Goal: Navigation & Orientation: Find specific page/section

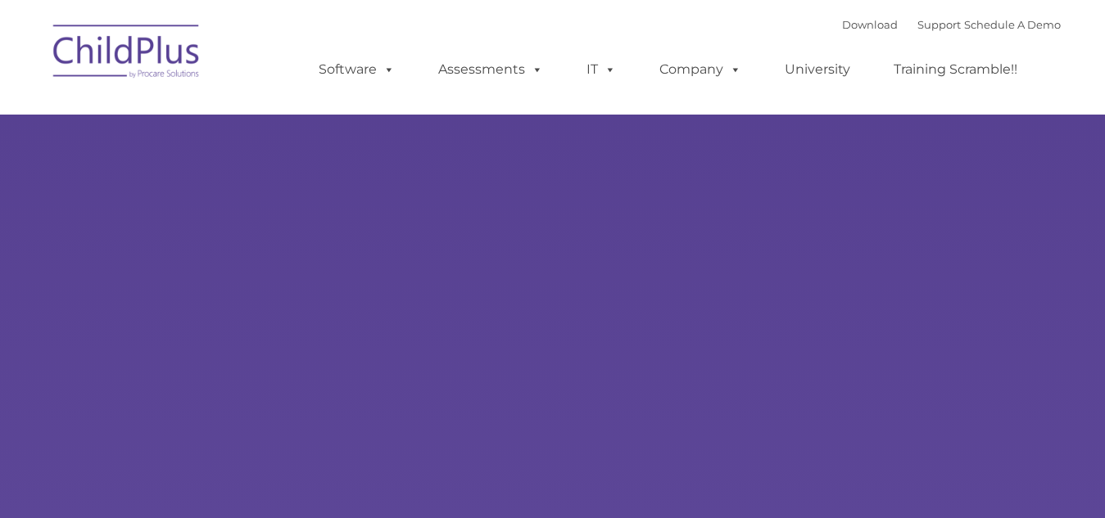
select select "MEDIUM"
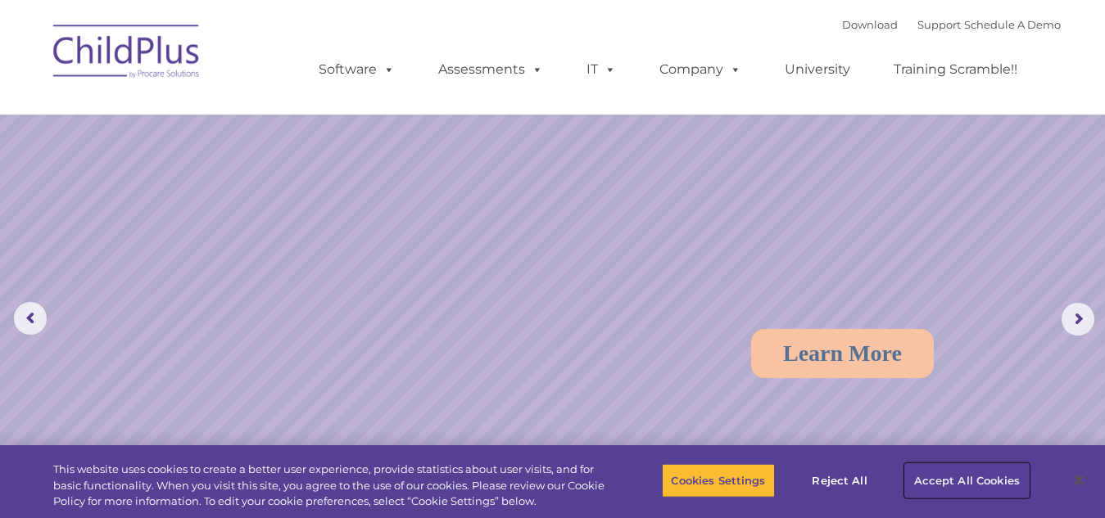
click at [961, 482] on button "Accept All Cookies" at bounding box center [967, 480] width 124 height 34
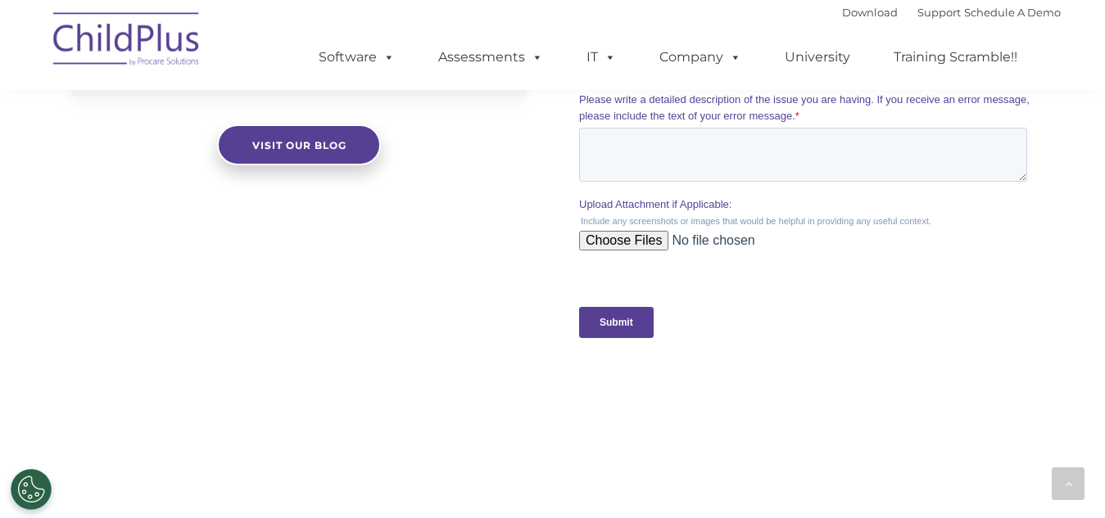
scroll to position [1914, 0]
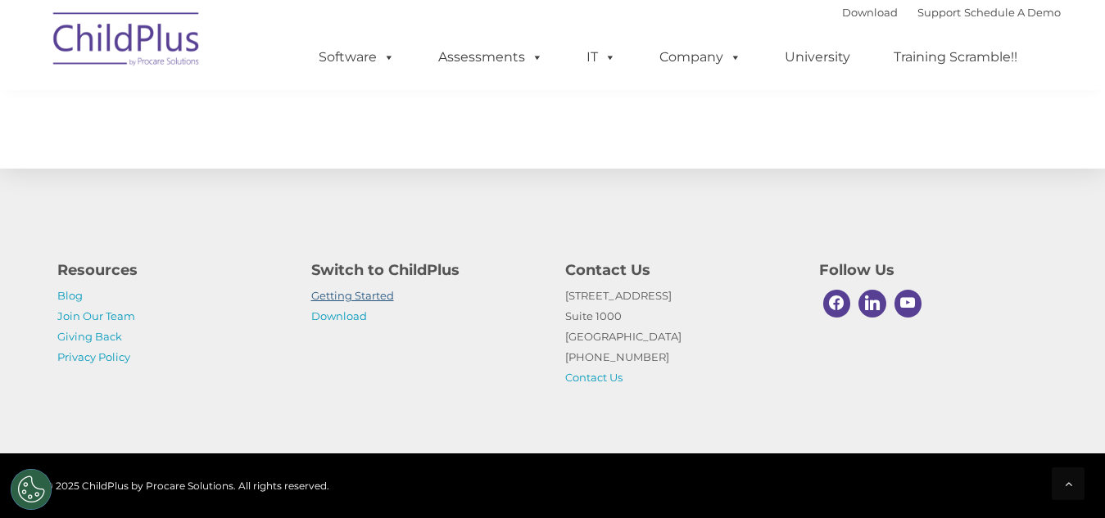
click at [328, 300] on link "Getting Started" at bounding box center [352, 295] width 83 height 13
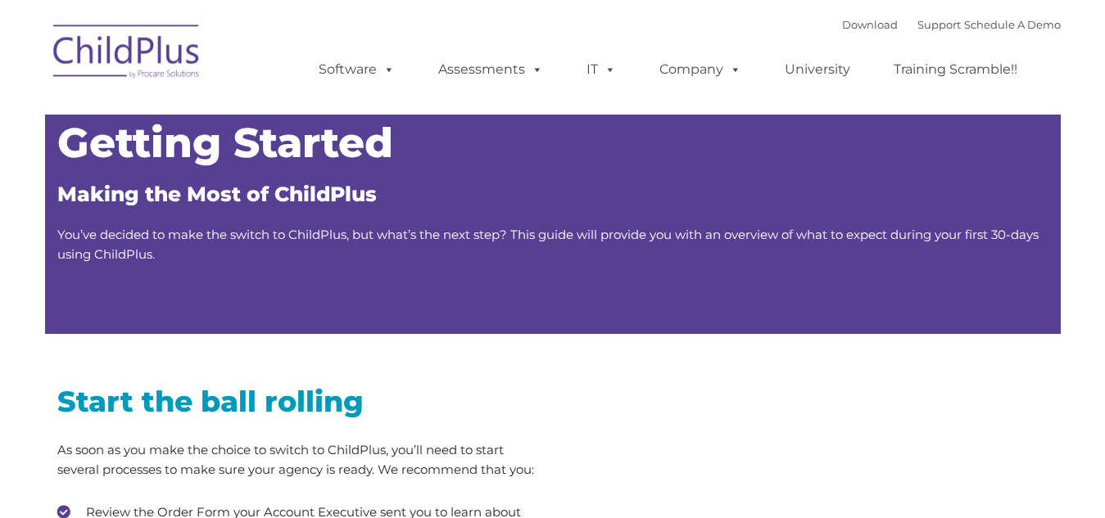
type input ""
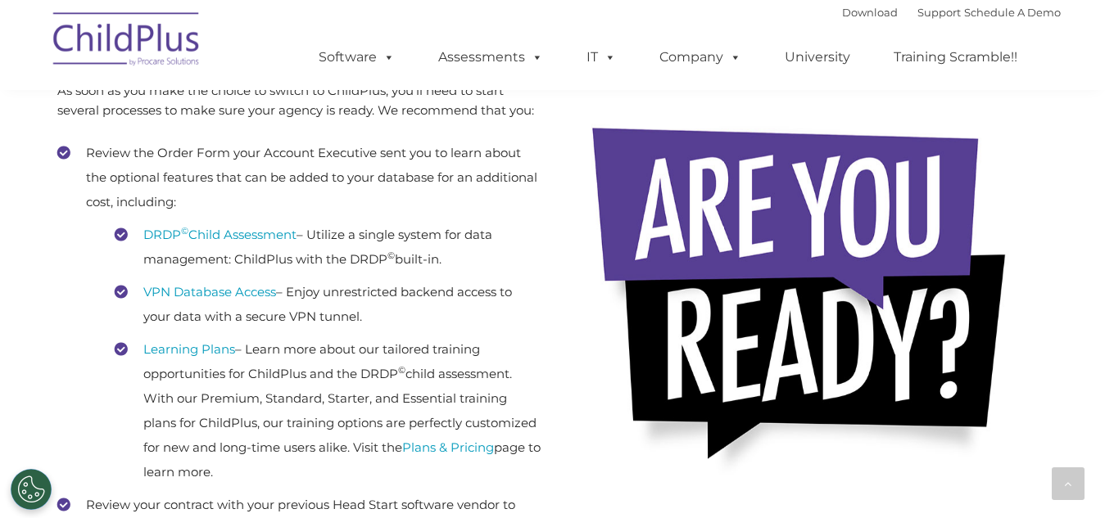
scroll to position [1182, 0]
